Goal: Task Accomplishment & Management: Use online tool/utility

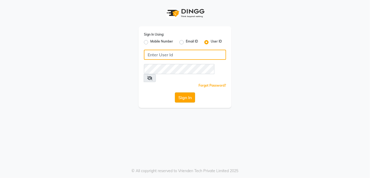
type input "applausesalon"
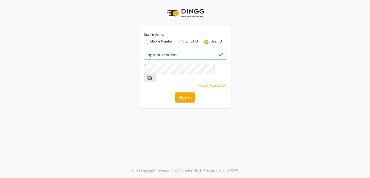
click at [185, 92] on button "Sign In" at bounding box center [185, 97] width 20 height 10
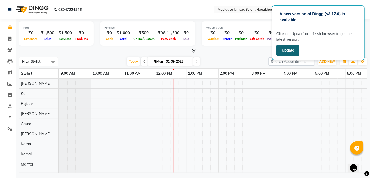
click at [294, 51] on button "Update" at bounding box center [288, 50] width 23 height 11
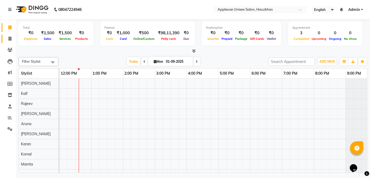
click at [11, 37] on icon at bounding box center [9, 39] width 3 height 4
select select "5082"
select select "service"
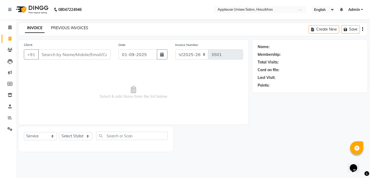
click at [64, 29] on link "PREVIOUS INVOICES" at bounding box center [69, 27] width 37 height 5
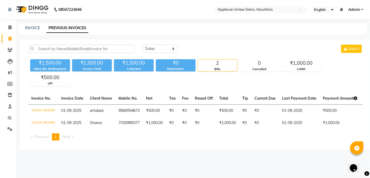
click at [185, 88] on div "[DATE] [DATE] Custom Range Export ₹1,500.00 Value (Ex. Redemption) ₹1,500.00 In…" at bounding box center [196, 94] width 352 height 111
click at [29, 23] on div "INVOICE PREVIOUS INVOICES" at bounding box center [193, 29] width 349 height 12
click at [7, 31] on link "Calendar" at bounding box center [8, 27] width 13 height 9
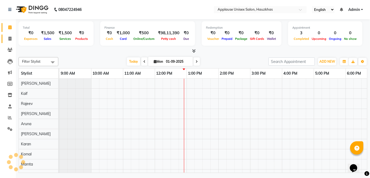
click at [11, 35] on link "Invoice" at bounding box center [8, 38] width 13 height 9
select select "service"
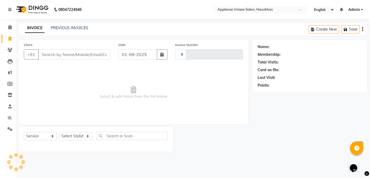
type input "3501"
select select "5082"
click at [87, 133] on select "Select Stylist Abdul Anas Arti Aruna Asif faisal guri heena Kaif Kamal Karan Ko…" at bounding box center [75, 136] width 33 height 8
select select "32125"
click at [59, 132] on select "Select Stylist Abdul Anas Arti Aruna Asif faisal guri heena Kaif Kamal Karan Ko…" at bounding box center [75, 136] width 33 height 8
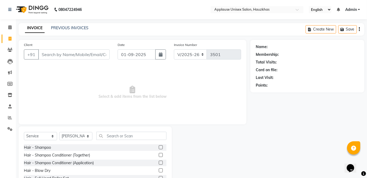
click at [144, 129] on div "Select Service Product Membership Package Voucher Prepaid Gift Card Select Styl…" at bounding box center [95, 165] width 153 height 78
click at [138, 126] on div "Select Service Product Membership Package Voucher Prepaid Gift Card Select Styl…" at bounding box center [95, 165] width 153 height 78
click at [143, 137] on input "text" at bounding box center [131, 136] width 70 height 8
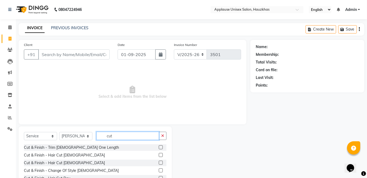
type input "cut"
click at [159, 147] on label at bounding box center [161, 147] width 4 height 4
click at [159, 147] on input "checkbox" at bounding box center [160, 147] width 3 height 3
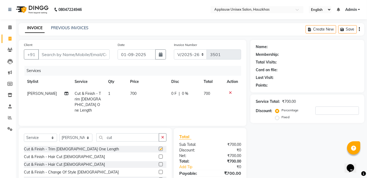
click at [153, 93] on td "700" at bounding box center [147, 102] width 41 height 29
checkbox input "false"
select select "32125"
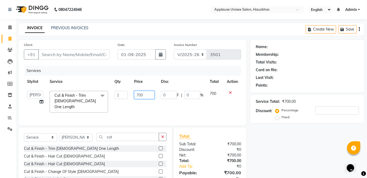
click at [147, 94] on input "700" at bounding box center [144, 95] width 20 height 8
type input "7"
type input "800"
click at [214, 97] on td "700" at bounding box center [214, 102] width 17 height 28
select select "32125"
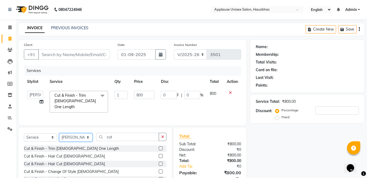
click at [83, 140] on select "Select Stylist Abdul Anas Arti Aruna Asif faisal guri heena Kaif Kamal Karan Ko…" at bounding box center [75, 137] width 33 height 8
select select "32126"
click at [59, 133] on select "Select Stylist Abdul Anas Arti Aruna Asif faisal guri heena Kaif Kamal Karan Ko…" at bounding box center [75, 137] width 33 height 8
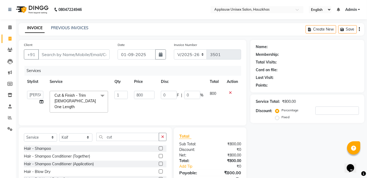
click at [159, 154] on label at bounding box center [161, 156] width 4 height 4
click at [159, 154] on input "checkbox" at bounding box center [160, 155] width 3 height 3
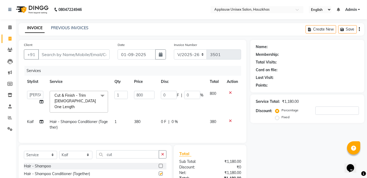
checkbox input "false"
click at [151, 118] on td "380" at bounding box center [144, 125] width 27 height 18
select select "32126"
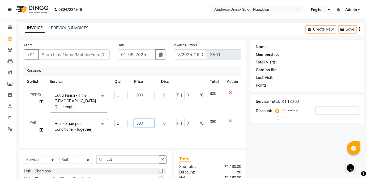
click at [149, 119] on input "380" at bounding box center [144, 123] width 20 height 8
type input "3"
type input "400"
click at [220, 118] on td "380" at bounding box center [214, 127] width 17 height 23
select select "32126"
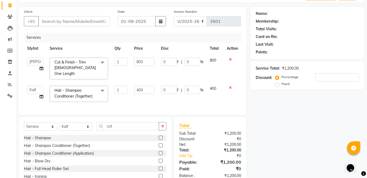
scroll to position [35, 0]
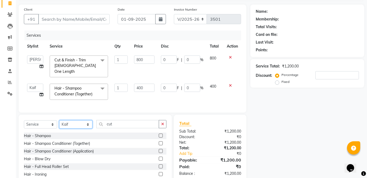
click at [91, 125] on select "Select Stylist Abdul Anas Arti Aruna Asif faisal guri heena Kaif Kamal Karan Ko…" at bounding box center [75, 124] width 33 height 8
select select "32134"
click at [59, 120] on select "Select Stylist Abdul Anas Arti Aruna Asif faisal guri heena Kaif Kamal Karan Ko…" at bounding box center [75, 124] width 33 height 8
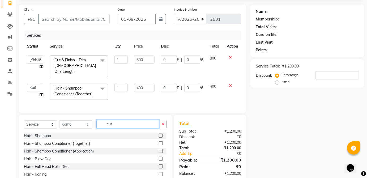
click at [127, 120] on input "cut" at bounding box center [127, 124] width 63 height 8
type input "c"
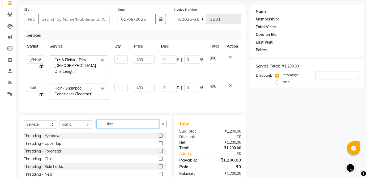
type input "thre"
click at [159, 134] on label at bounding box center [161, 135] width 4 height 4
click at [159, 134] on input "checkbox" at bounding box center [160, 135] width 3 height 3
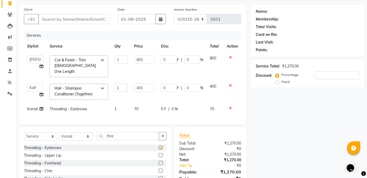
click at [195, 106] on div "0 F | 0 %" at bounding box center [182, 109] width 42 height 6
checkbox input "false"
select select "32134"
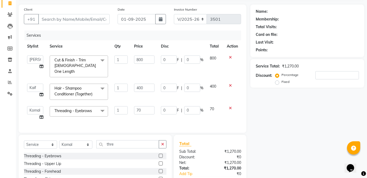
scroll to position [0, 0]
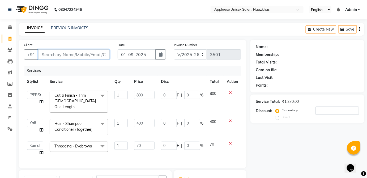
click at [93, 54] on input "Client" at bounding box center [73, 54] width 71 height 10
type input "s"
type input "0"
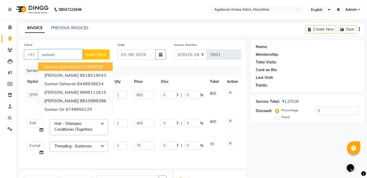
click at [103, 99] on ngb-highlight "9910999396" at bounding box center [93, 100] width 27 height 5
type input "9910999396"
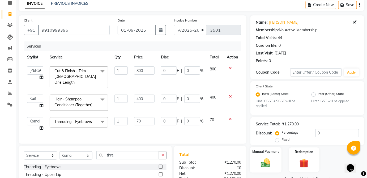
click at [277, 156] on div "Manual Payment" at bounding box center [266, 160] width 32 height 26
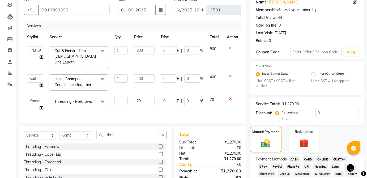
scroll to position [68, 0]
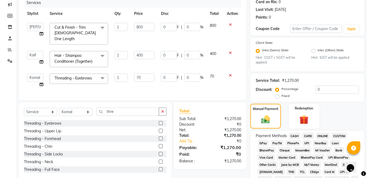
click at [295, 135] on span "CASH" at bounding box center [294, 136] width 11 height 6
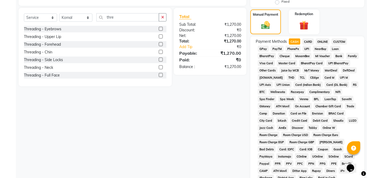
scroll to position [257, 0]
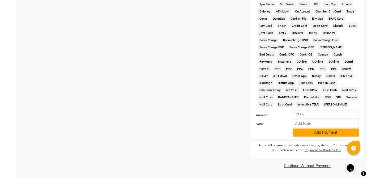
click at [325, 133] on button "Add Payment" at bounding box center [326, 132] width 66 height 8
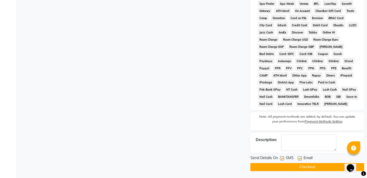
click at [310, 167] on button "Checkout" at bounding box center [307, 167] width 114 height 8
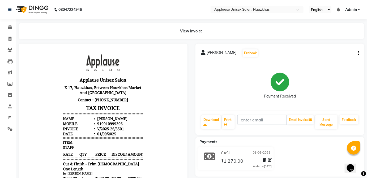
click at [186, 90] on div at bounding box center [103, 150] width 169 height 215
click at [4, 24] on link "Calendar" at bounding box center [8, 27] width 13 height 9
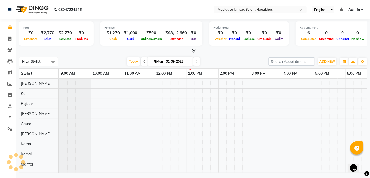
click at [10, 39] on icon at bounding box center [9, 39] width 3 height 4
select select "service"
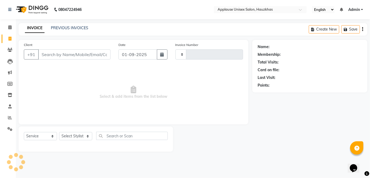
type input "3502"
click at [8, 27] on icon at bounding box center [9, 27] width 3 height 4
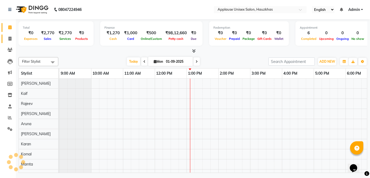
click at [12, 35] on link "Invoice" at bounding box center [8, 38] width 13 height 9
select select "service"
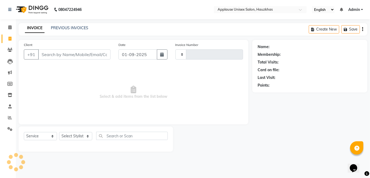
type input "3502"
select select "5082"
click at [78, 138] on select "Select Stylist Abdul Anas Arti Aruna Asif faisal guri heena Kaif Kamal Karan Ko…" at bounding box center [75, 136] width 33 height 8
click at [73, 132] on select "Select Stylist Abdul Anas Arti Aruna Asif faisal guri heena Kaif Kamal Karan Ko…" at bounding box center [75, 136] width 33 height 8
select select "32126"
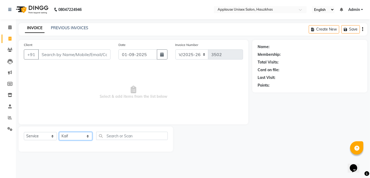
click at [59, 132] on select "Select Stylist Abdul Anas Arti Aruna Asif faisal guri heena Kaif Kamal Karan Ko…" at bounding box center [75, 136] width 33 height 8
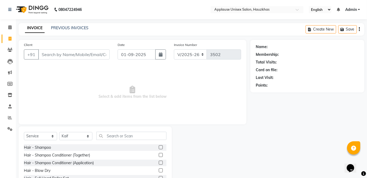
drag, startPoint x: 73, startPoint y: 132, endPoint x: 191, endPoint y: 83, distance: 127.6
click at [191, 83] on span "Select & add items from the list below" at bounding box center [132, 92] width 217 height 53
click at [159, 134] on input "text" at bounding box center [131, 136] width 70 height 8
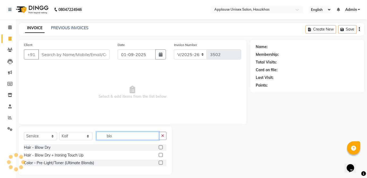
type input "blo"
click at [168, 149] on div "Select Service Product Membership Package Voucher Prepaid Gift Card Select Styl…" at bounding box center [95, 150] width 153 height 48
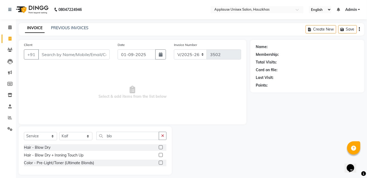
click at [161, 147] on label at bounding box center [161, 147] width 4 height 4
click at [161, 147] on input "checkbox" at bounding box center [160, 147] width 3 height 3
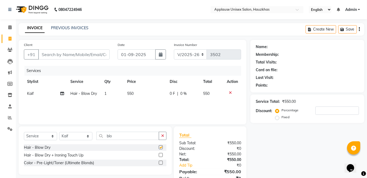
checkbox input "false"
click at [144, 97] on td "550" at bounding box center [145, 94] width 42 height 12
select select "32126"
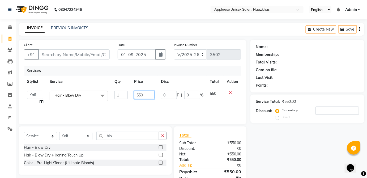
click at [145, 96] on input "550" at bounding box center [144, 95] width 20 height 8
type input "5"
type input "600"
click at [215, 99] on div "Services Stylist Service Qty Price Disc Total Action Abdul Anas Arti Aruna Asif…" at bounding box center [132, 92] width 217 height 53
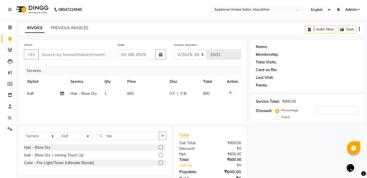
click at [151, 88] on td "600" at bounding box center [145, 94] width 42 height 12
select select "32126"
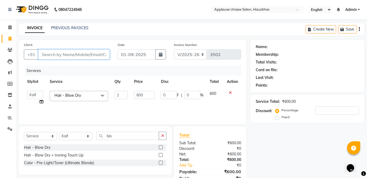
click at [90, 54] on input "Client" at bounding box center [73, 54] width 71 height 10
type input "s"
type input "0"
type input "s"
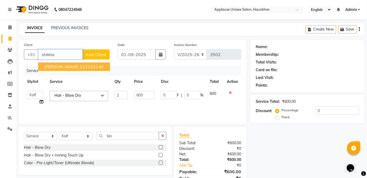
click at [99, 67] on button "shikha goel 212133145" at bounding box center [74, 66] width 72 height 8
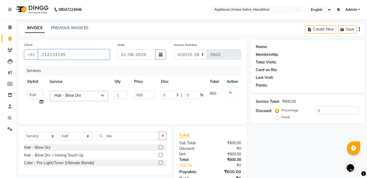
type input "212133145"
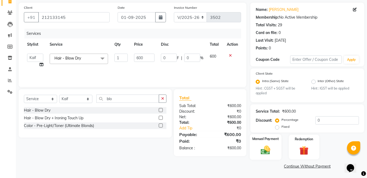
click at [272, 145] on img at bounding box center [265, 150] width 15 height 11
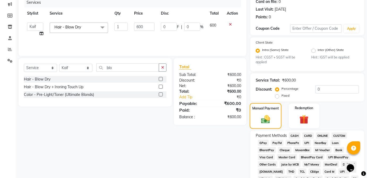
scroll to position [69, 0]
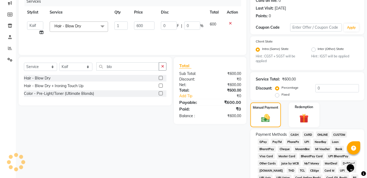
click at [309, 134] on span "CARD" at bounding box center [307, 134] width 11 height 6
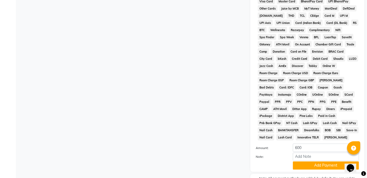
scroll to position [257, 0]
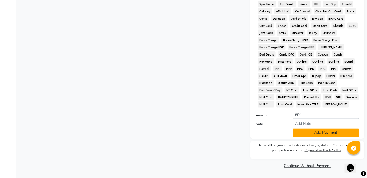
click at [328, 136] on button "Add Payment" at bounding box center [326, 132] width 66 height 8
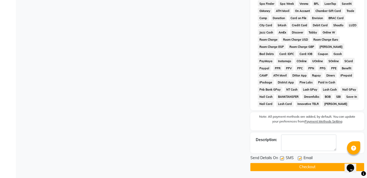
click at [319, 171] on button "Checkout" at bounding box center [307, 167] width 114 height 8
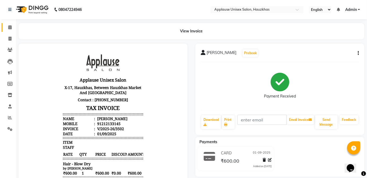
click at [8, 26] on icon at bounding box center [9, 27] width 3 height 4
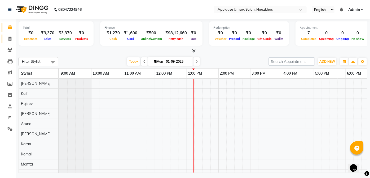
click at [5, 34] on link "Invoice" at bounding box center [8, 38] width 13 height 9
select select "service"
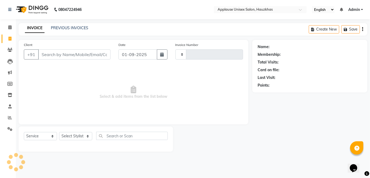
type input "3503"
select select "5082"
click at [6, 27] on span at bounding box center [9, 27] width 9 height 6
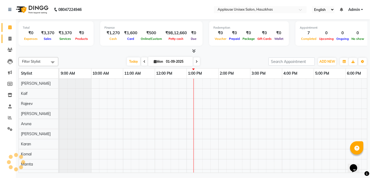
click at [8, 35] on link "Invoice" at bounding box center [8, 38] width 13 height 9
select select "service"
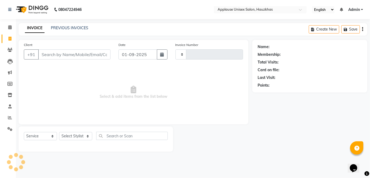
type input "3503"
select select "5082"
click at [141, 104] on span "Select & add items from the list below" at bounding box center [133, 92] width 219 height 53
click at [86, 137] on select "Select Stylist Abdul Anas Arti Aruna Asif faisal guri heena Kaif Kamal Karan Ko…" at bounding box center [75, 136] width 33 height 8
select select "32127"
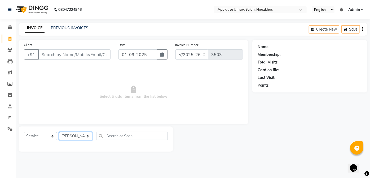
click at [59, 132] on select "Select Stylist Abdul Anas Arti Aruna Asif faisal guri heena Kaif Kamal Karan Ko…" at bounding box center [75, 136] width 33 height 8
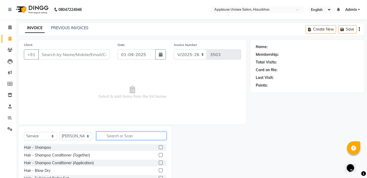
click at [116, 139] on input "text" at bounding box center [131, 136] width 70 height 8
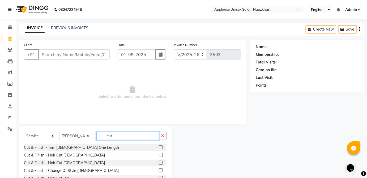
type input "cut"
click at [159, 156] on label at bounding box center [161, 155] width 4 height 4
click at [159, 156] on input "checkbox" at bounding box center [160, 154] width 3 height 3
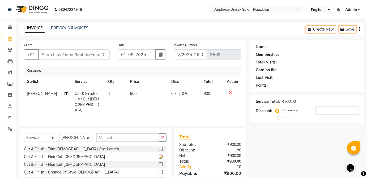
checkbox input "false"
click at [230, 92] on icon at bounding box center [230, 93] width 3 height 4
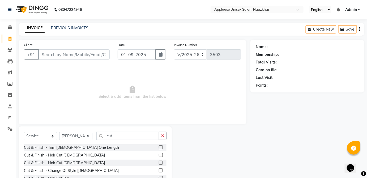
click at [159, 163] on label at bounding box center [161, 162] width 4 height 4
click at [159, 163] on input "checkbox" at bounding box center [160, 162] width 3 height 3
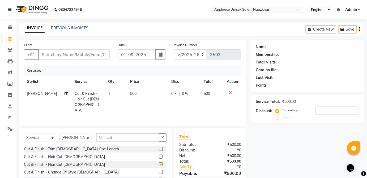
click at [200, 102] on td "500" at bounding box center [211, 102] width 23 height 29
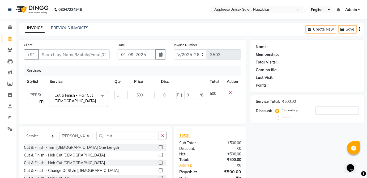
checkbox input "false"
click at [92, 138] on select "Select Stylist Abdul Anas Arti Aruna Asif faisal guri heena Kaif Kamal Karan Ko…" at bounding box center [75, 136] width 33 height 8
select select "84502"
click at [59, 132] on select "Select Stylist Abdul Anas Arti Aruna Asif faisal guri heena Kaif Kamal Karan Ko…" at bounding box center [75, 136] width 33 height 8
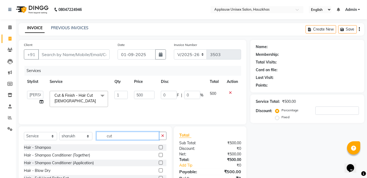
click at [127, 135] on input "cut" at bounding box center [127, 136] width 63 height 8
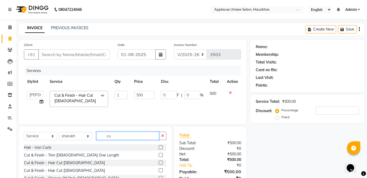
type input "cut"
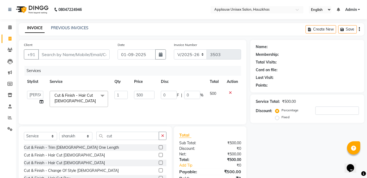
click at [159, 161] on label at bounding box center [161, 162] width 4 height 4
click at [159, 161] on input "checkbox" at bounding box center [160, 162] width 3 height 3
checkbox input "true"
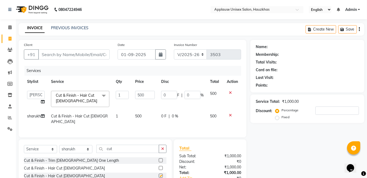
click at [190, 117] on div "0 F | 0 %" at bounding box center [182, 116] width 42 height 6
select select "84502"
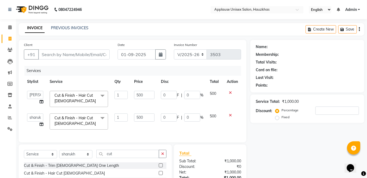
checkbox input "false"
click at [135, 155] on input "cut" at bounding box center [127, 154] width 63 height 8
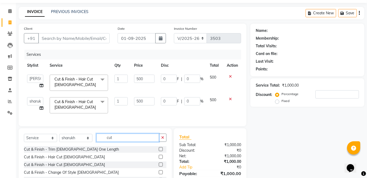
scroll to position [16, 0]
type input "c"
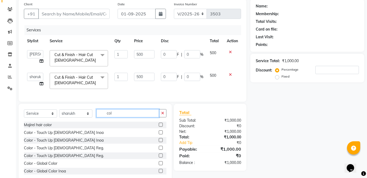
scroll to position [47, 0]
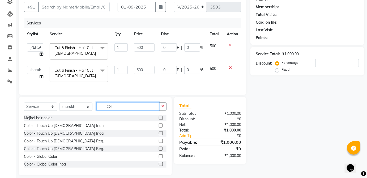
type input "col"
click at [159, 135] on label at bounding box center [161, 133] width 4 height 4
click at [159, 135] on input "checkbox" at bounding box center [160, 133] width 3 height 3
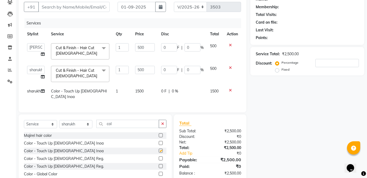
checkbox input "false"
click at [230, 88] on icon at bounding box center [230, 90] width 3 height 4
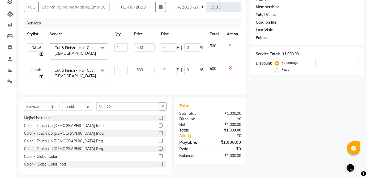
scroll to position [0, 0]
click at [135, 109] on input "col" at bounding box center [127, 106] width 63 height 8
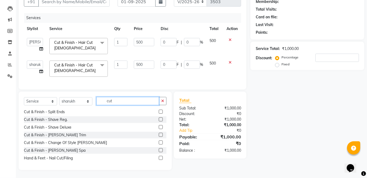
scroll to position [54, 0]
type input "cut"
click at [159, 142] on label at bounding box center [161, 143] width 4 height 4
click at [159, 142] on input "checkbox" at bounding box center [160, 142] width 3 height 3
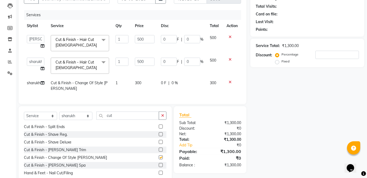
checkbox input "false"
click at [234, 79] on td at bounding box center [232, 86] width 18 height 18
click at [229, 82] on icon at bounding box center [229, 82] width 3 height 4
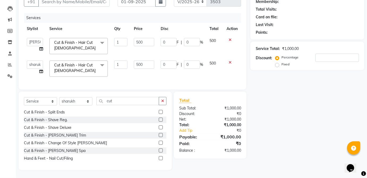
click at [159, 135] on label at bounding box center [161, 135] width 4 height 4
click at [159, 135] on input "checkbox" at bounding box center [160, 134] width 3 height 3
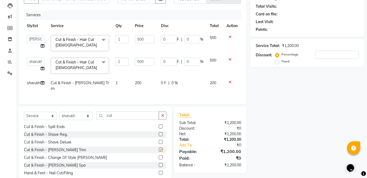
checkbox input "false"
click at [223, 80] on td at bounding box center [232, 86] width 18 height 18
click at [229, 80] on icon at bounding box center [229, 82] width 3 height 4
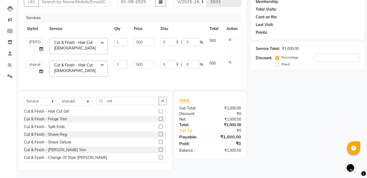
scroll to position [36, 0]
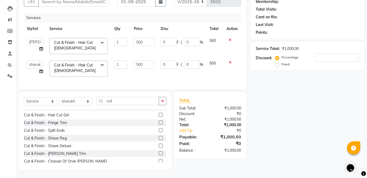
click at [159, 130] on label at bounding box center [161, 130] width 4 height 4
click at [159, 130] on input "checkbox" at bounding box center [160, 130] width 3 height 3
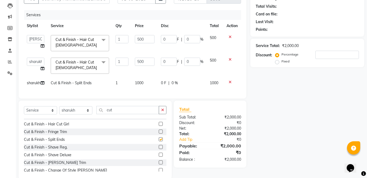
checkbox input "false"
click at [228, 81] on icon at bounding box center [229, 82] width 3 height 4
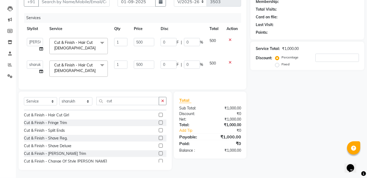
scroll to position [54, 0]
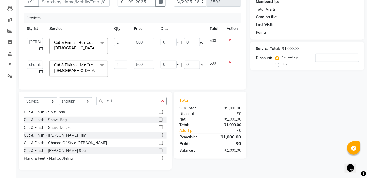
click at [159, 149] on label at bounding box center [161, 150] width 4 height 4
click at [159, 149] on input "checkbox" at bounding box center [160, 150] width 3 height 3
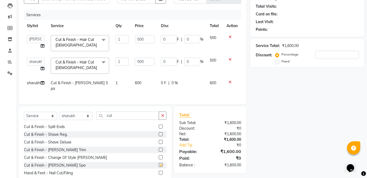
checkbox input "false"
click at [144, 86] on td "600" at bounding box center [145, 86] width 26 height 18
select select "84502"
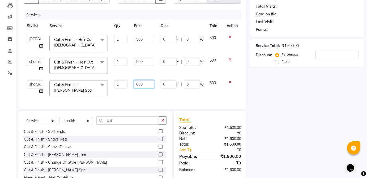
click at [144, 85] on input "600" at bounding box center [144, 84] width 20 height 8
type input "6"
type input "800"
click at [215, 85] on td "600" at bounding box center [214, 88] width 17 height 23
select select "84502"
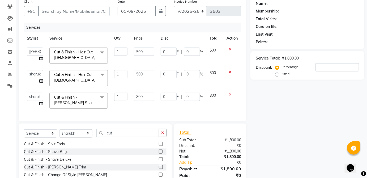
scroll to position [38, 0]
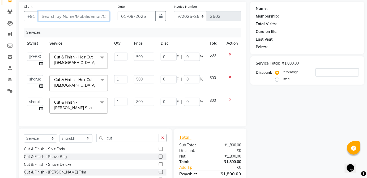
click at [105, 18] on input "Client" at bounding box center [73, 16] width 71 height 10
type input "p"
type input "0"
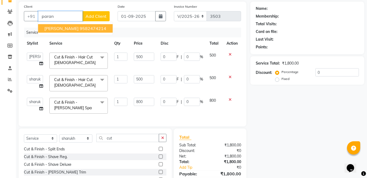
click at [94, 27] on ngb-highlight "9582474214" at bounding box center [93, 28] width 27 height 5
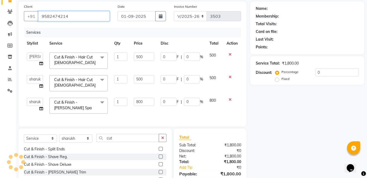
type input "9582474214"
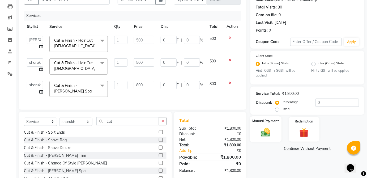
click at [276, 132] on div "Manual Payment" at bounding box center [266, 129] width 32 height 26
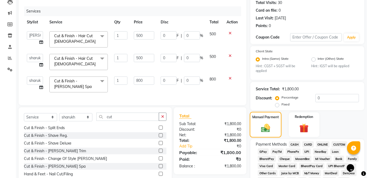
scroll to position [60, 0]
click at [39, 76] on select "Abdul Anas Arti Aruna Asif faisal guri heena Kaif Kamal Karan Komal laxmi Mamta…" at bounding box center [35, 80] width 16 height 8
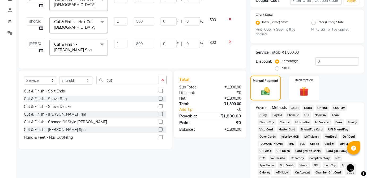
scroll to position [96, 0]
click at [308, 114] on span "UPI" at bounding box center [306, 114] width 8 height 6
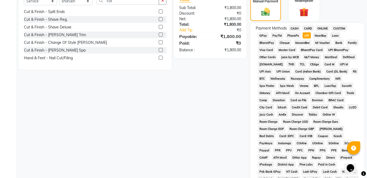
scroll to position [257, 0]
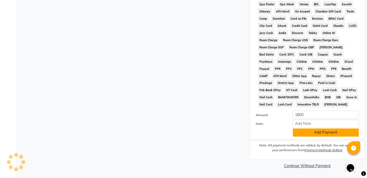
click at [325, 134] on button "Add Payment" at bounding box center [326, 132] width 66 height 8
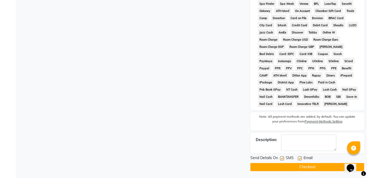
click at [307, 164] on button "Checkout" at bounding box center [307, 167] width 114 height 8
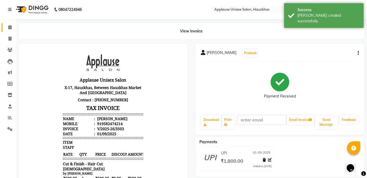
click at [5, 23] on link "Calendar" at bounding box center [8, 27] width 13 height 9
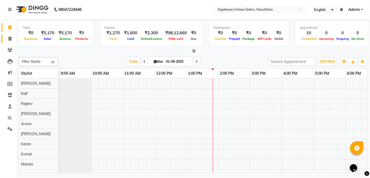
click at [8, 37] on icon at bounding box center [9, 39] width 3 height 4
select select "service"
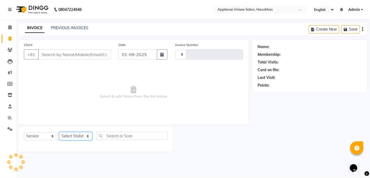
click at [86, 136] on select "Select Stylist" at bounding box center [75, 136] width 33 height 8
type input "3504"
select select "5082"
click at [117, 92] on span "Select & add items from the list below" at bounding box center [133, 92] width 219 height 53
click at [91, 134] on select "Select Stylist Abdul Anas Arti Aruna Asif faisal guri heena Kaif Kamal Karan Ko…" at bounding box center [75, 136] width 33 height 8
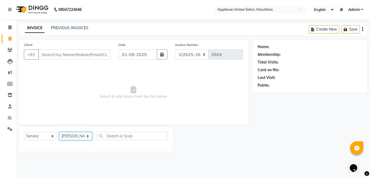
click at [59, 132] on select "Select Stylist Abdul Anas Arti Aruna Asif faisal guri heena Kaif Kamal Karan Ko…" at bounding box center [75, 136] width 33 height 8
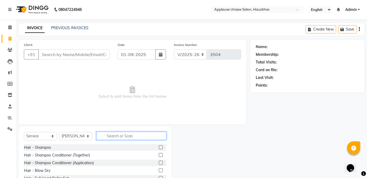
click at [144, 137] on input "text" at bounding box center [131, 136] width 70 height 8
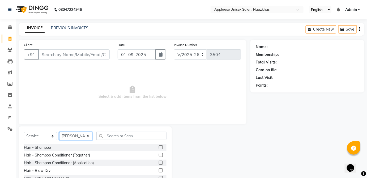
click at [82, 134] on select "Select Stylist Abdul Anas Arti Aruna Asif faisal guri heena Kaif Kamal Karan Ko…" at bounding box center [75, 136] width 33 height 8
select select "32127"
click at [59, 132] on select "Select Stylist Abdul Anas Arti Aruna Asif faisal guri heena Kaif Kamal Karan Ko…" at bounding box center [75, 136] width 33 height 8
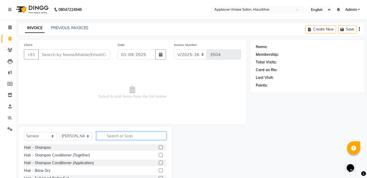
click at [126, 133] on input "text" at bounding box center [131, 136] width 70 height 8
